Goal: Task Accomplishment & Management: Complete application form

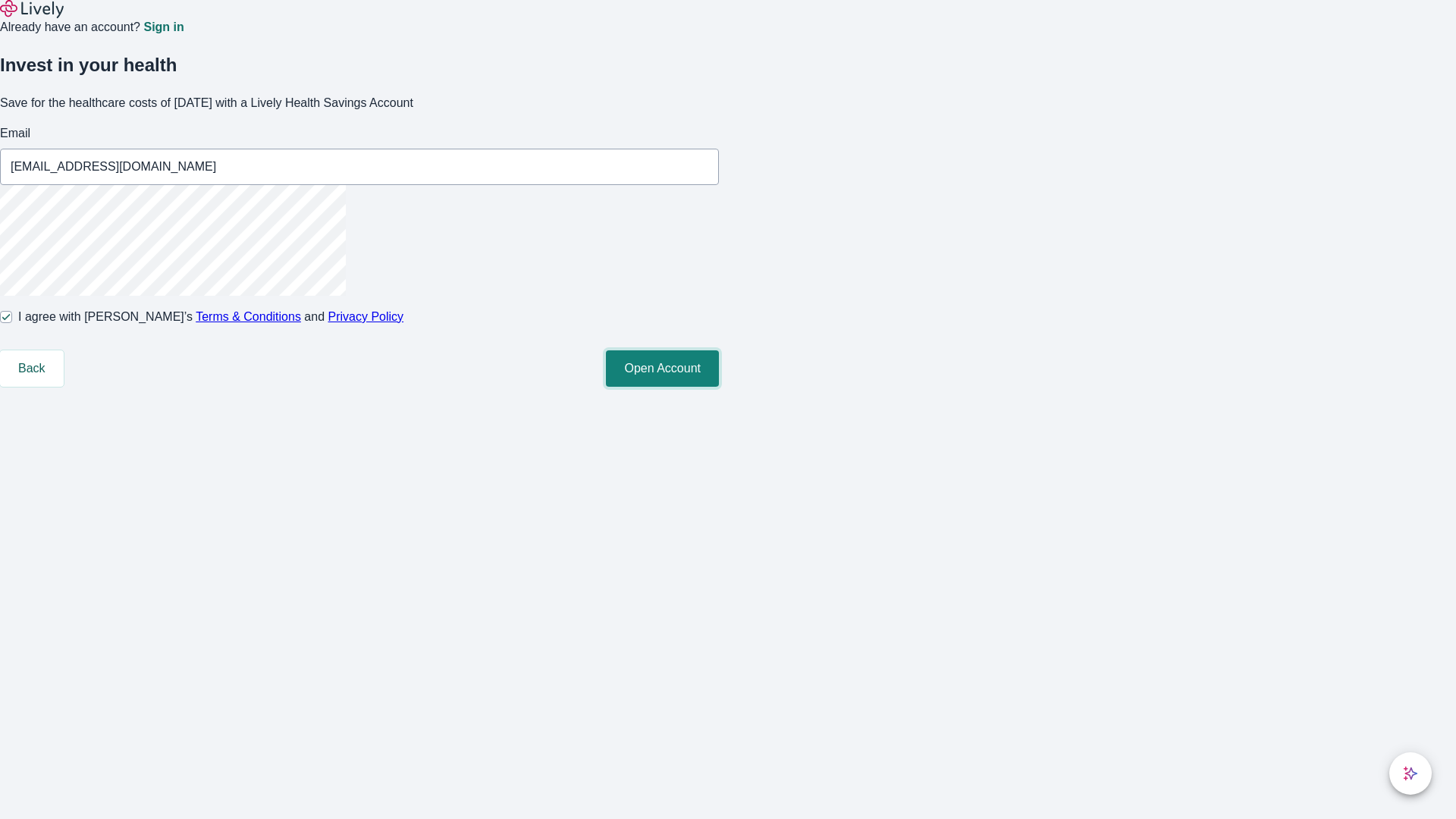
click at [719, 387] on button "Open Account" at bounding box center [661, 369] width 113 height 36
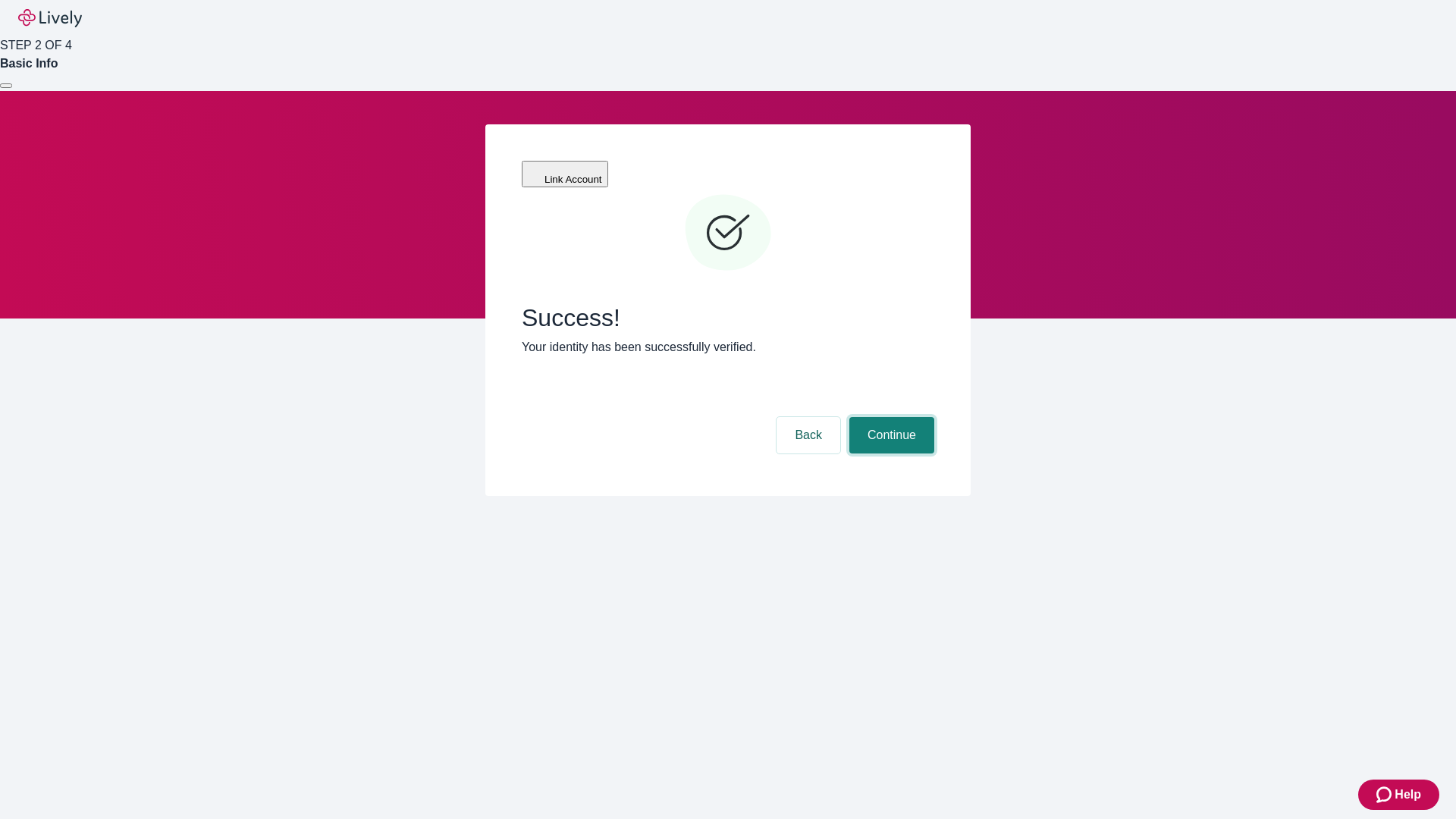
click at [889, 417] on button "Continue" at bounding box center [891, 435] width 85 height 36
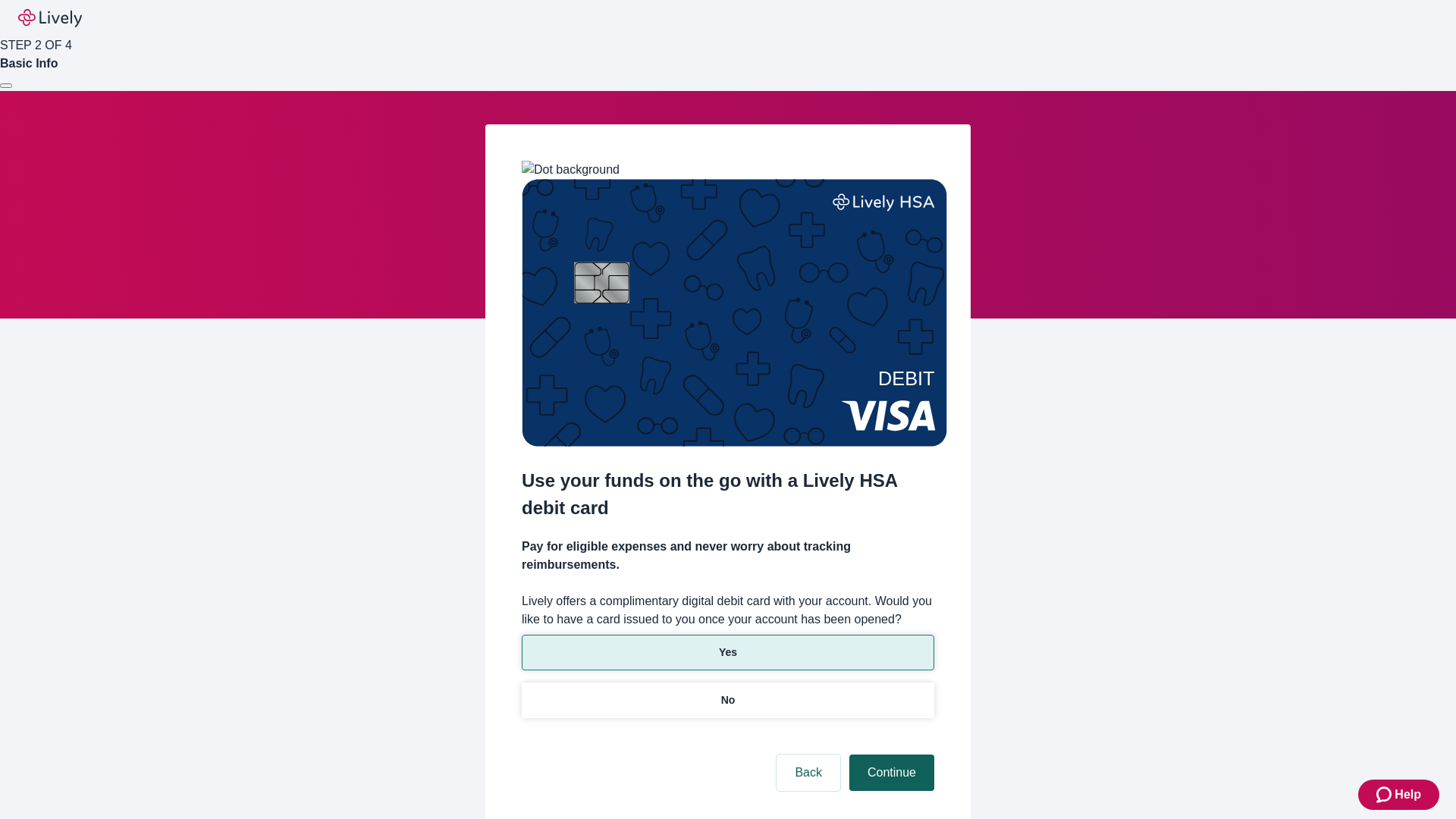
click at [728, 692] on p "No" at bounding box center [728, 700] width 14 height 16
click at [889, 755] on button "Continue" at bounding box center [891, 772] width 85 height 36
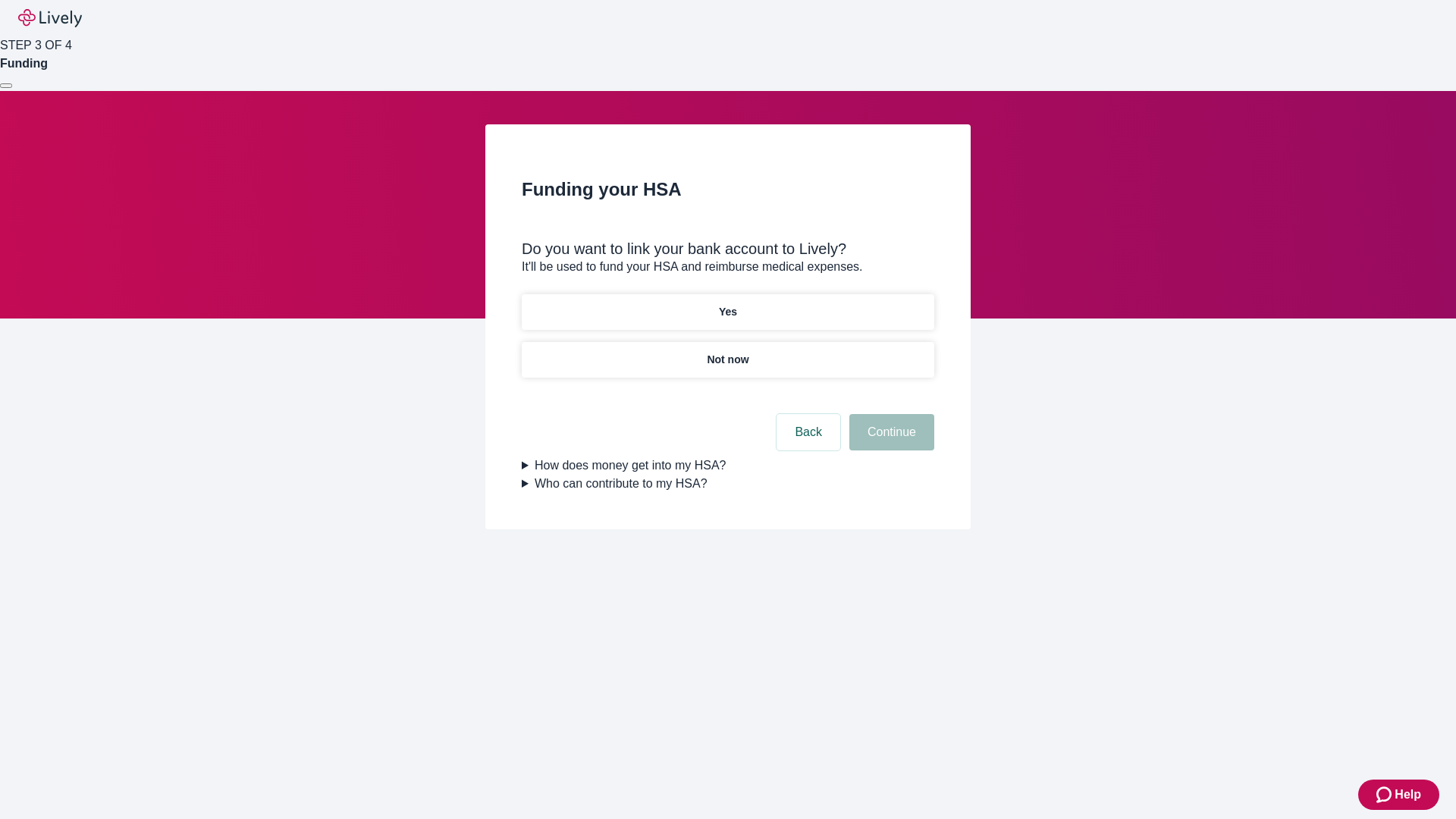
click at [728, 304] on p "Yes" at bounding box center [728, 312] width 19 height 16
click at [889, 414] on button "Continue" at bounding box center [891, 432] width 85 height 36
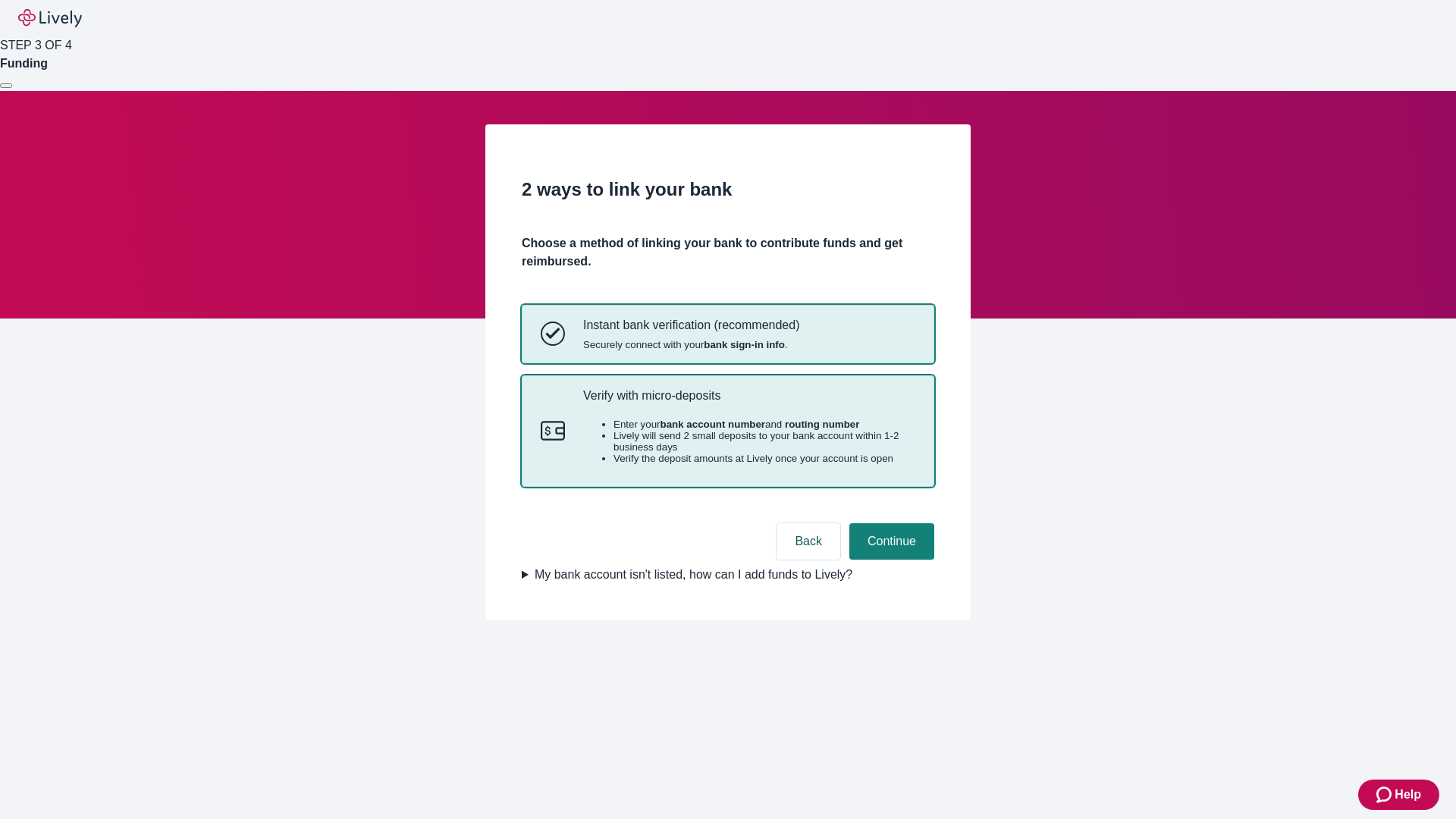
click at [749, 403] on p "Verify with micro-deposits" at bounding box center [749, 395] width 332 height 14
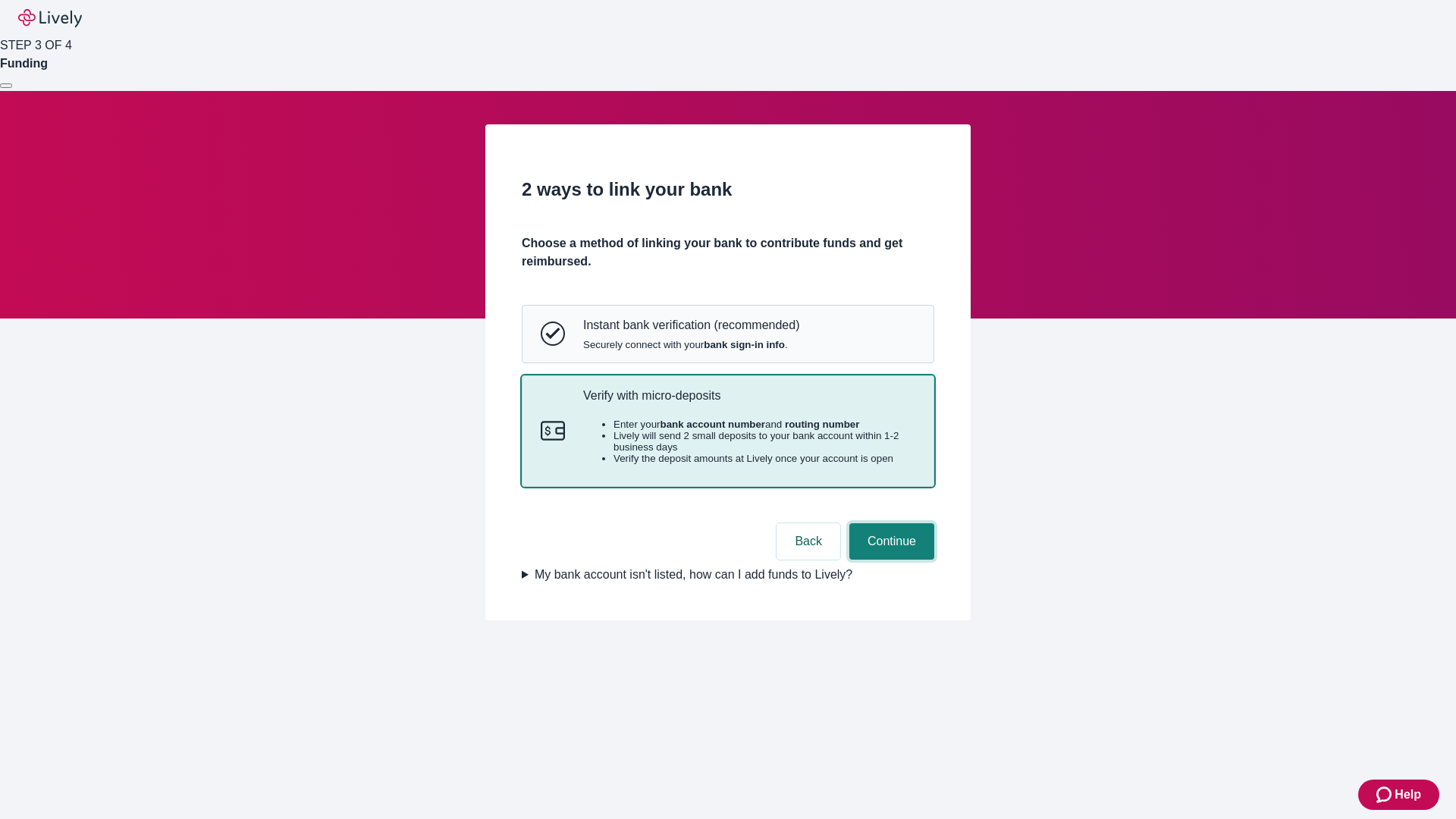
click at [889, 560] on button "Continue" at bounding box center [891, 541] width 85 height 36
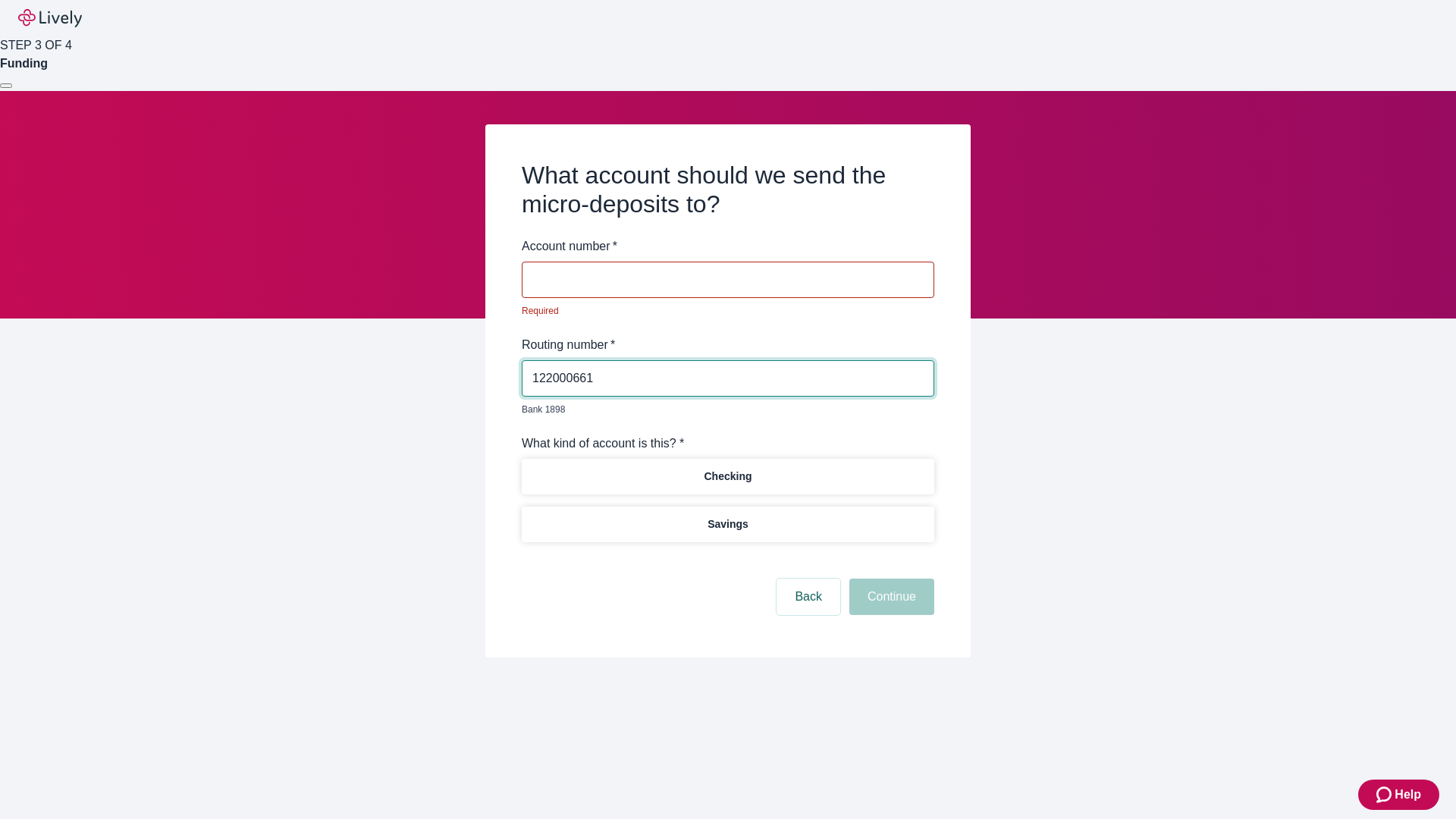
type input "122000661"
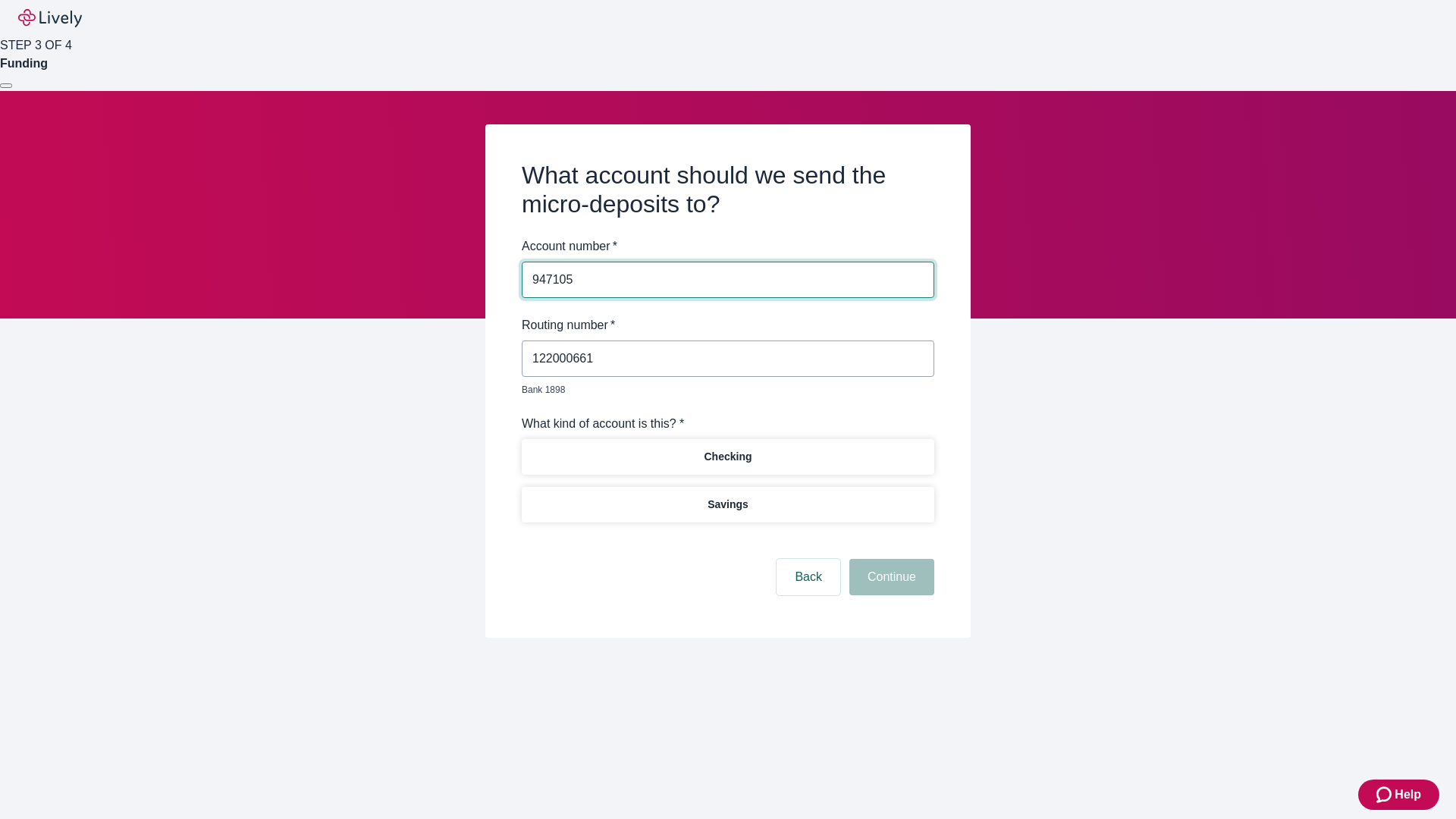
type input "947105"
click at [728, 450] on p "Checking" at bounding box center [727, 457] width 47 height 16
click at [889, 560] on button "Continue" at bounding box center [891, 577] width 85 height 36
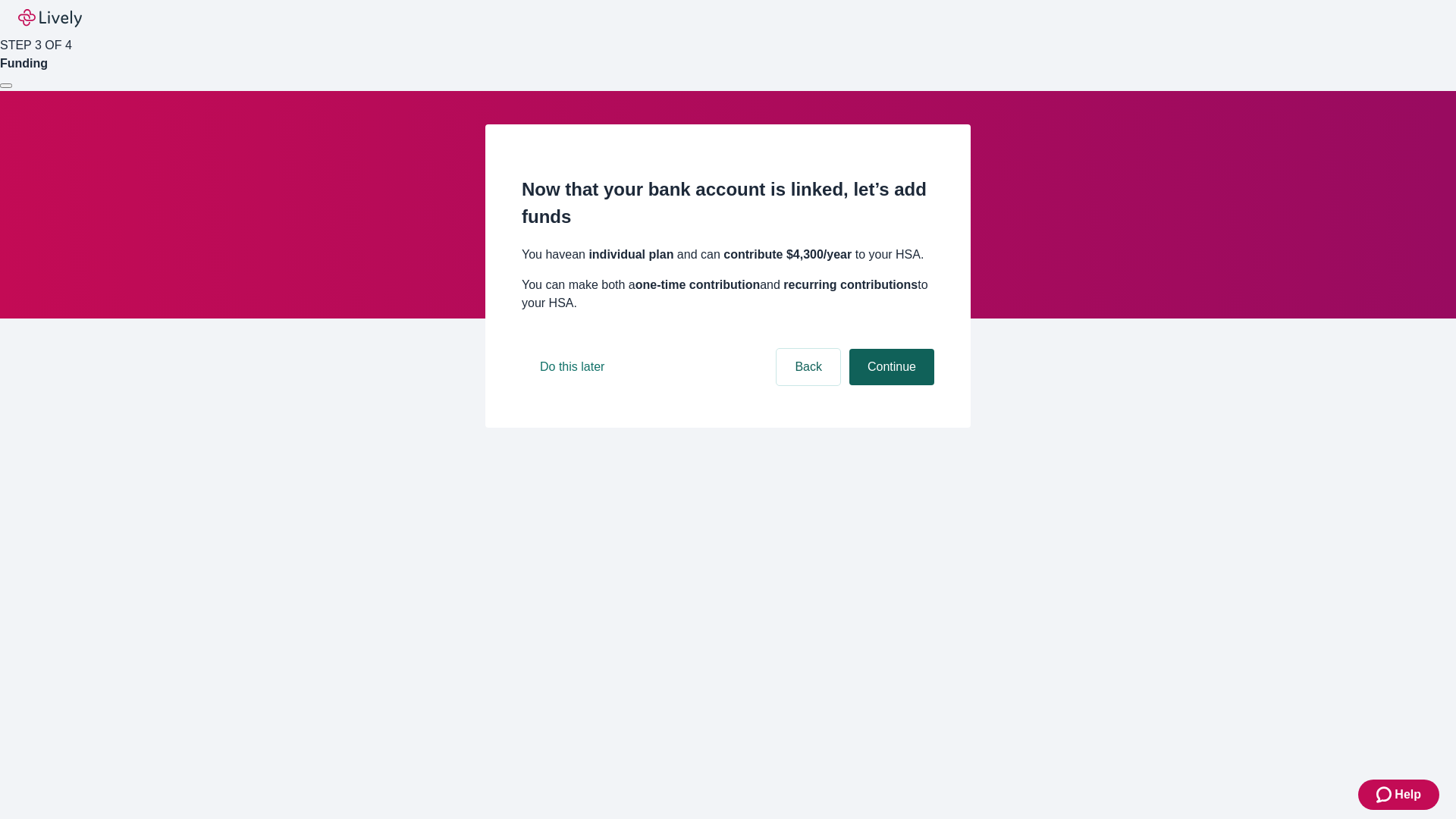
click at [889, 385] on button "Continue" at bounding box center [891, 367] width 85 height 36
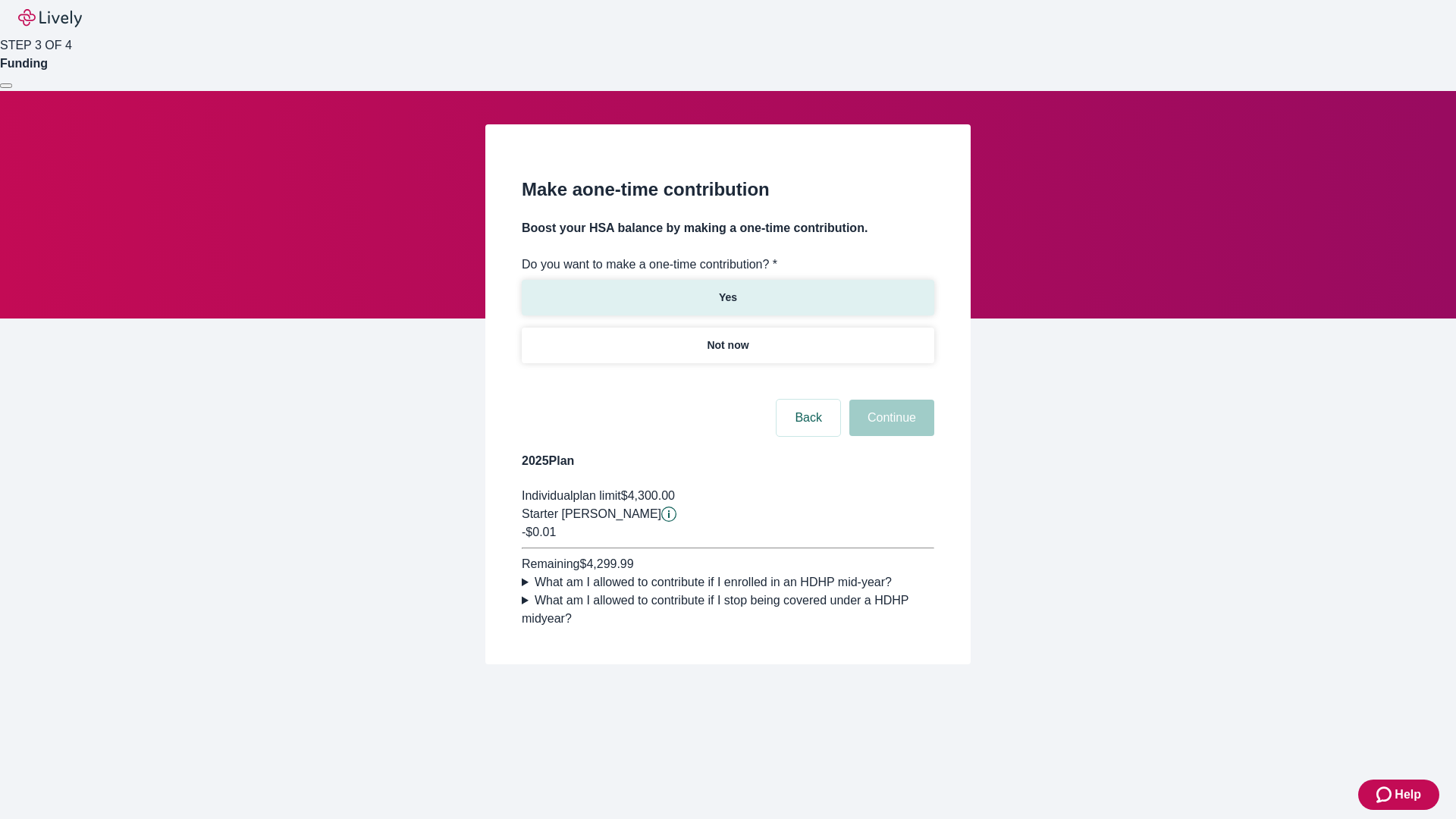
click at [728, 289] on p "Yes" at bounding box center [728, 297] width 19 height 16
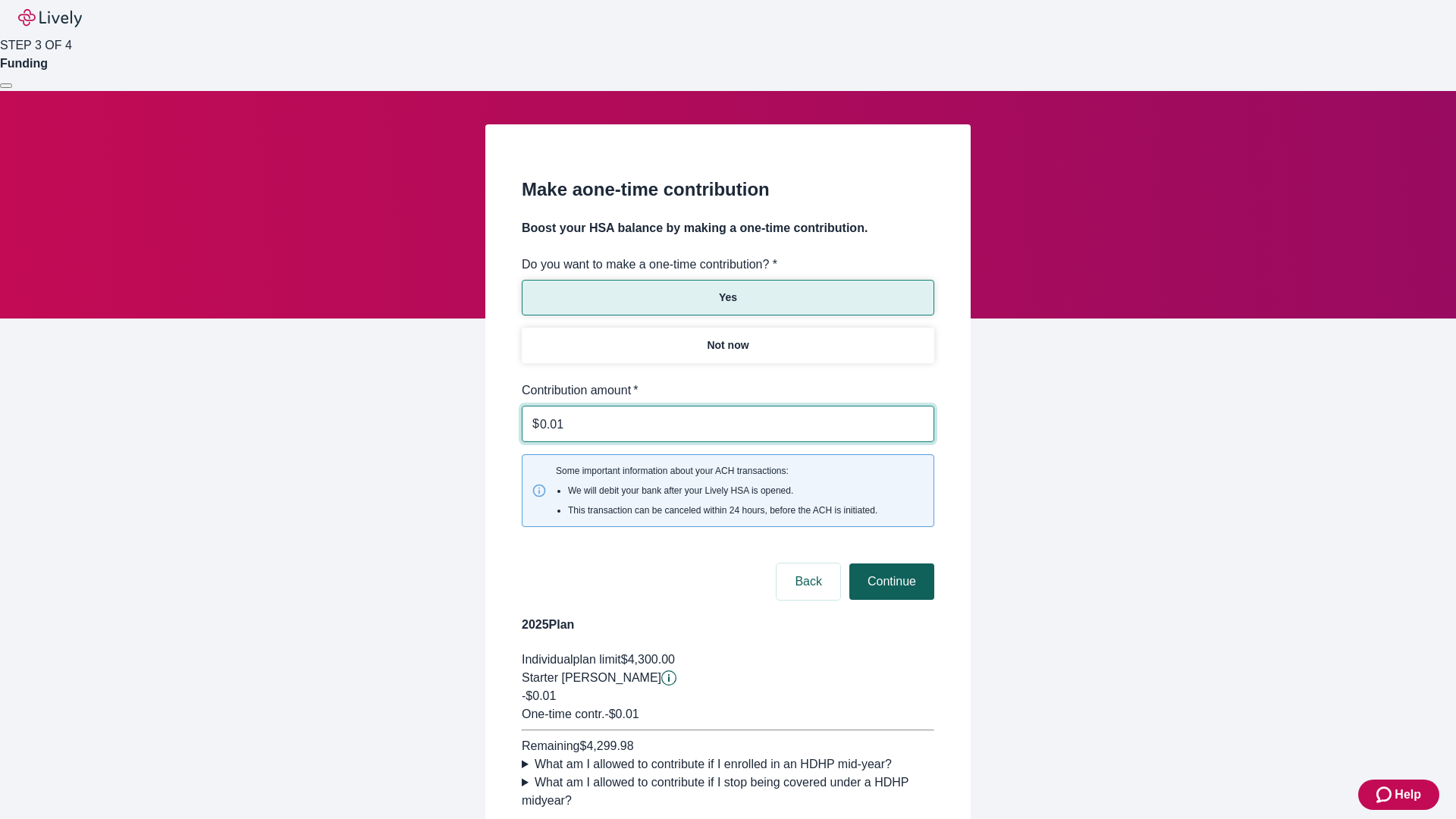
type input "0.01"
click at [889, 564] on button "Continue" at bounding box center [891, 582] width 85 height 36
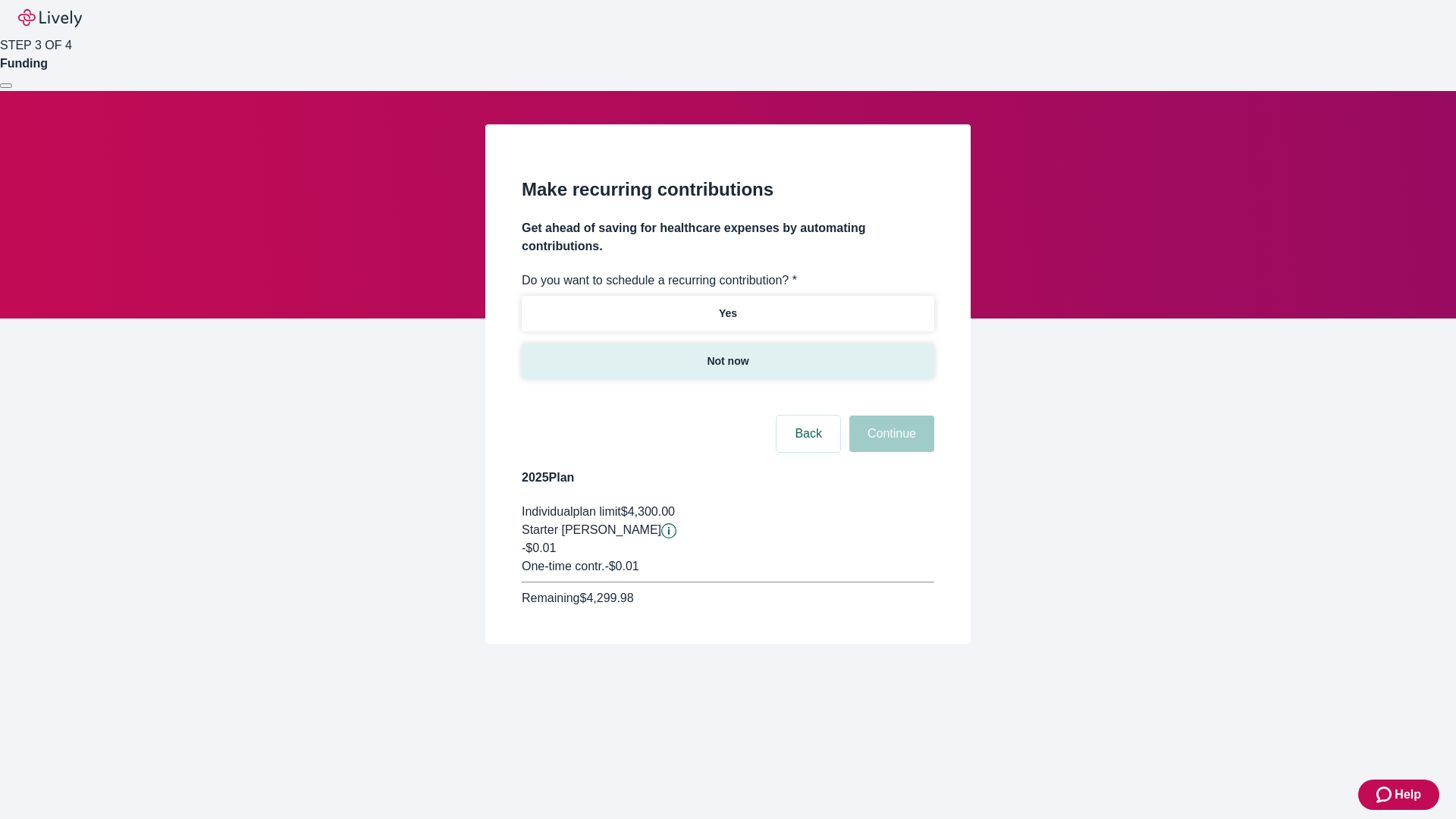
click at [728, 354] on p "Not now" at bounding box center [728, 361] width 42 height 16
click at [889, 416] on button "Continue" at bounding box center [891, 434] width 85 height 36
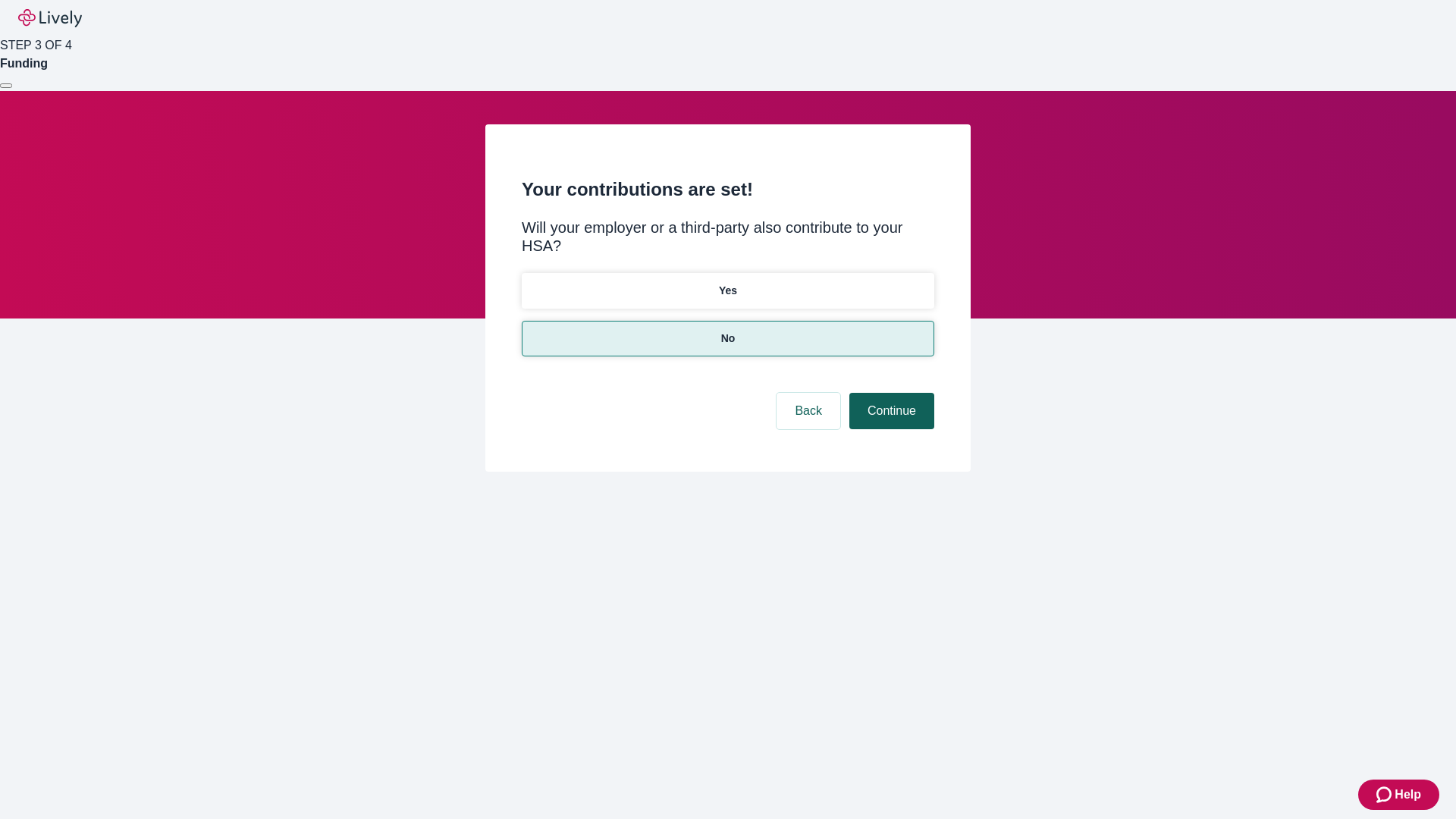
click at [889, 393] on button "Continue" at bounding box center [891, 410] width 85 height 36
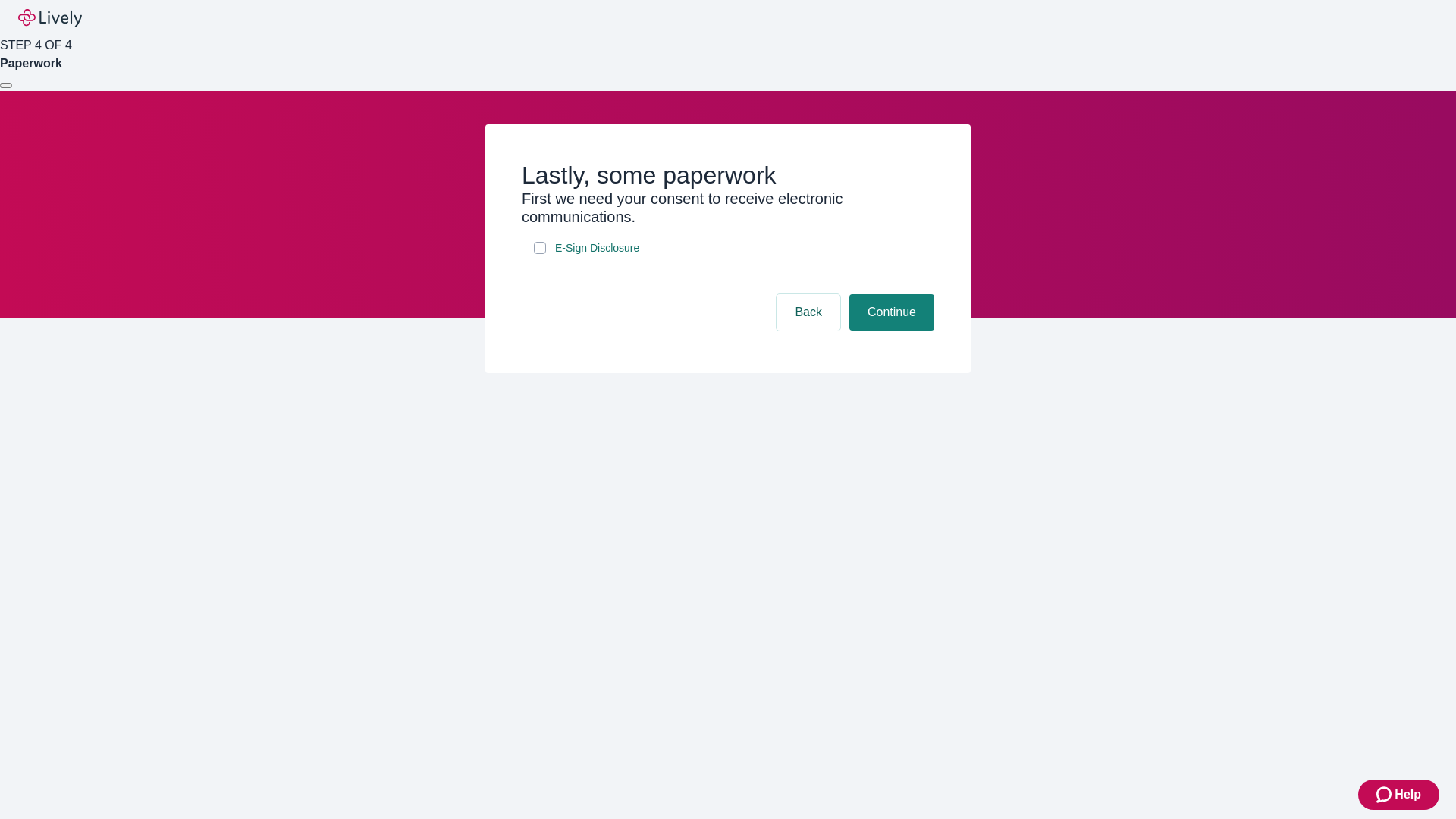
click at [540, 254] on input "E-Sign Disclosure" at bounding box center [540, 248] width 12 height 12
checkbox input "true"
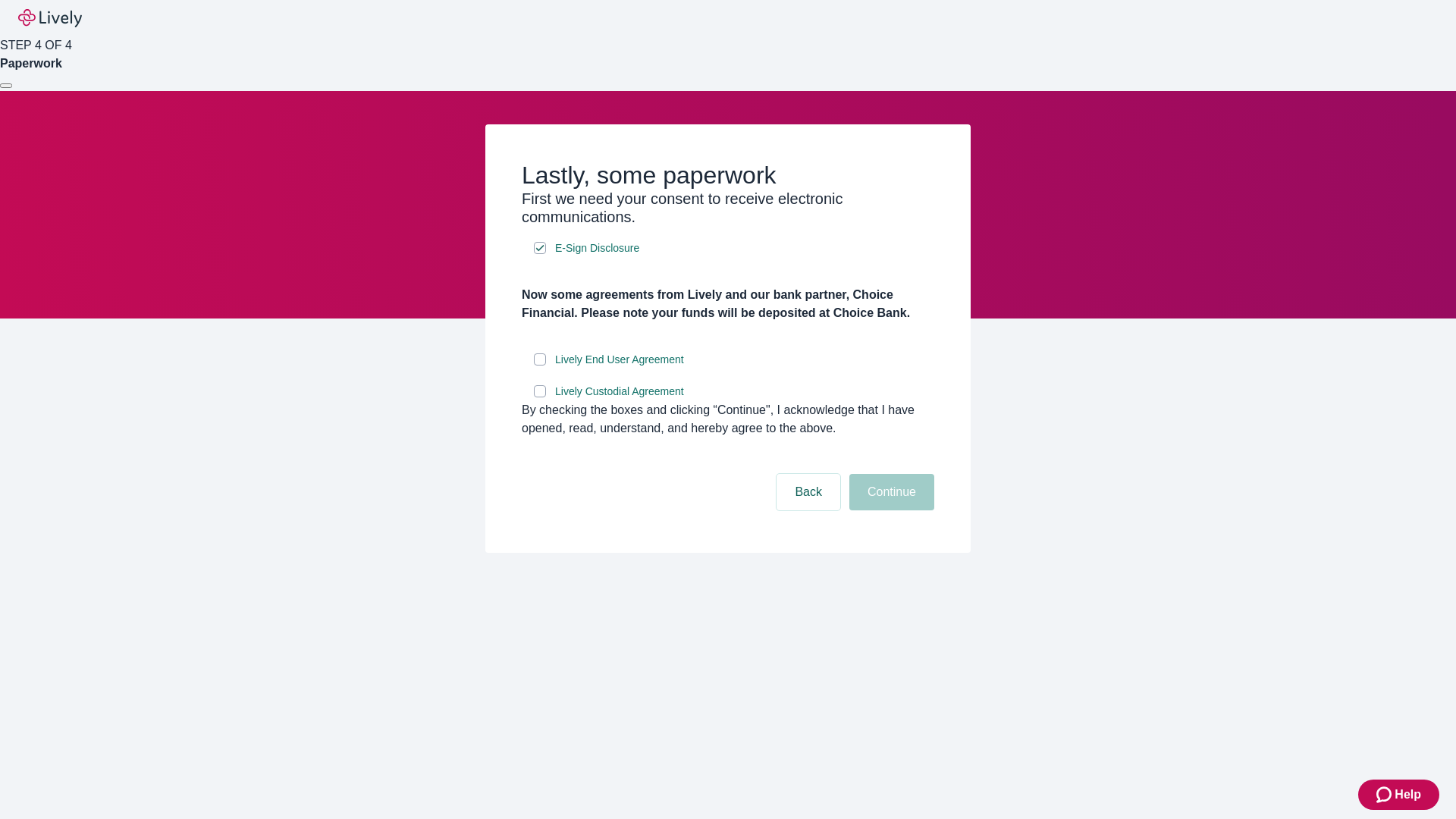
click at [540, 366] on input "Lively End User Agreement" at bounding box center [540, 359] width 12 height 12
checkbox input "true"
click at [540, 397] on input "Lively Custodial Agreement" at bounding box center [540, 391] width 12 height 12
checkbox input "true"
click at [889, 511] on button "Continue" at bounding box center [891, 491] width 85 height 36
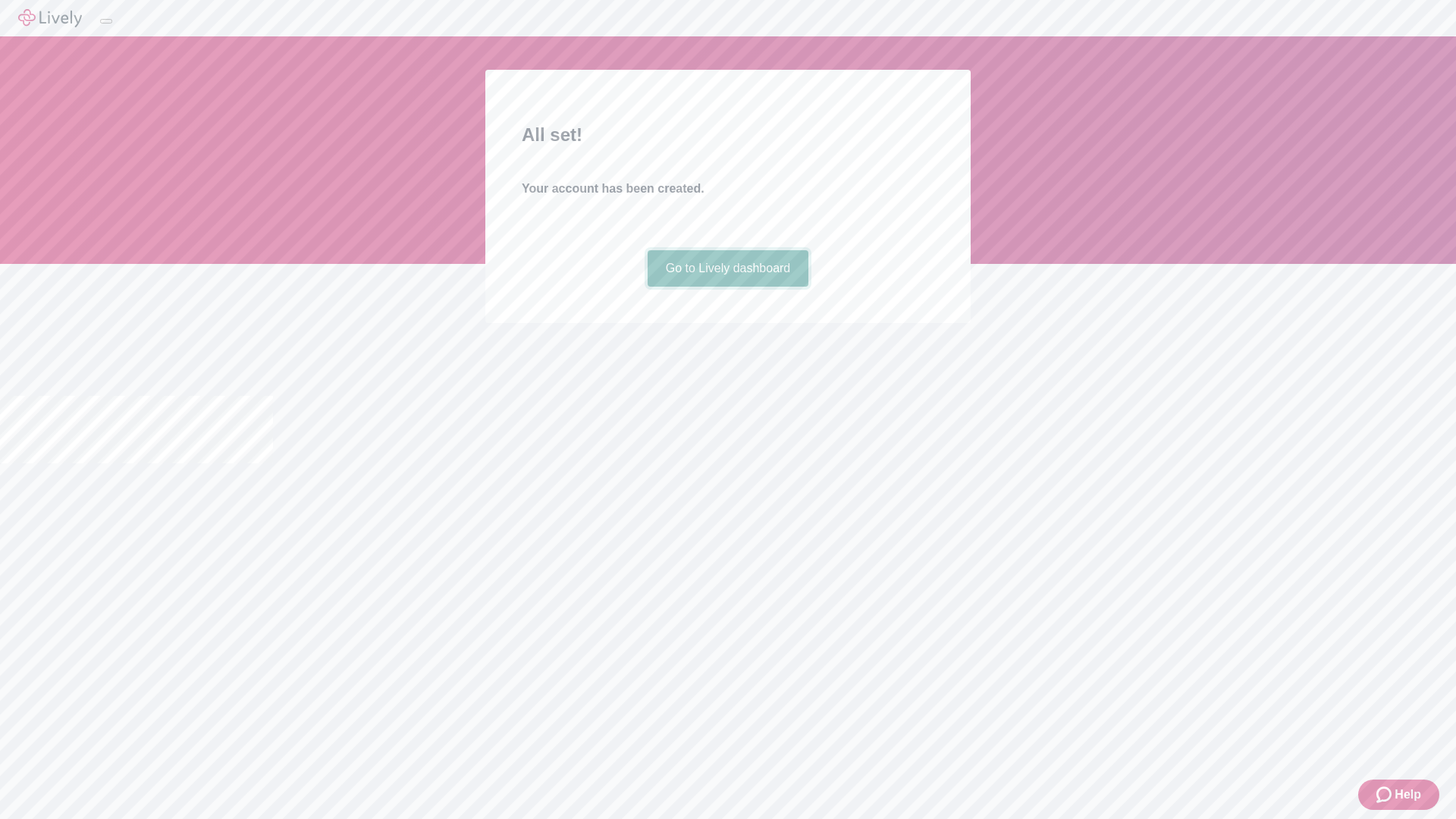
click at [728, 287] on link "Go to Lively dashboard" at bounding box center [728, 268] width 162 height 36
